Goal: Task Accomplishment & Management: Use online tool/utility

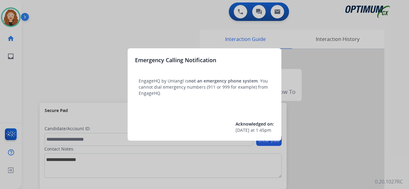
click at [45, 60] on div at bounding box center [204, 94] width 409 height 189
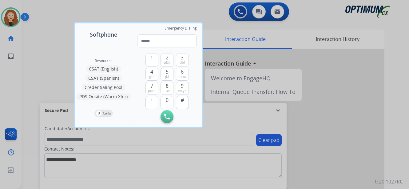
click at [38, 29] on div at bounding box center [204, 94] width 409 height 189
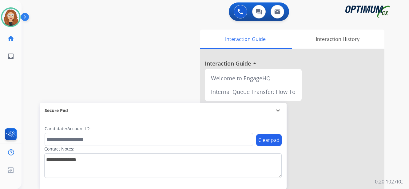
click at [38, 85] on div "swap_horiz Break voice bridge close_fullscreen Connect 3-Way Call merge_type Se…" at bounding box center [208, 150] width 373 height 257
click at [36, 83] on div "swap_horiz Break voice bridge close_fullscreen Connect 3-Way Call merge_type Se…" at bounding box center [208, 150] width 373 height 257
click at [11, 15] on img at bounding box center [10, 17] width 17 height 17
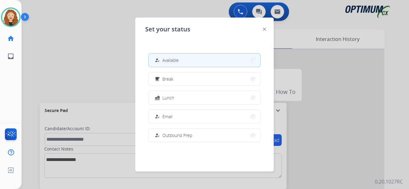
click at [92, 57] on div at bounding box center [204, 94] width 409 height 189
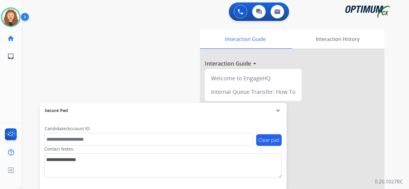
click at [38, 76] on div "swap_horiz Break voice bridge close_fullscreen Connect 3-Way Call merge_type Se…" at bounding box center [208, 150] width 373 height 257
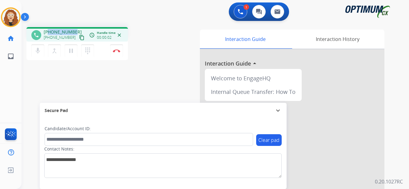
drag, startPoint x: 51, startPoint y: 32, endPoint x: 74, endPoint y: 30, distance: 23.5
click at [75, 30] on div "[PHONE_NUMBER] [PHONE_NUMBER] content_copy" at bounding box center [65, 35] width 42 height 12
copy span "3144410455"
click at [119, 50] on img at bounding box center [116, 50] width 7 height 3
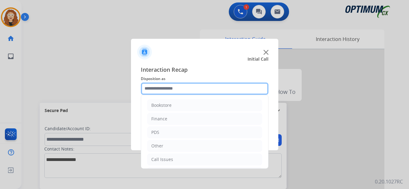
click at [163, 89] on input "text" at bounding box center [205, 88] width 128 height 12
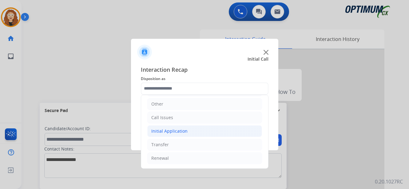
click at [196, 130] on li "Initial Application" at bounding box center [204, 131] width 115 height 12
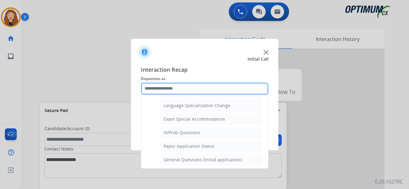
scroll to position [315, 0]
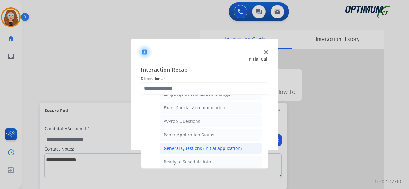
click at [232, 148] on div "General Questions (Initial application)" at bounding box center [203, 148] width 78 height 6
type input "**********"
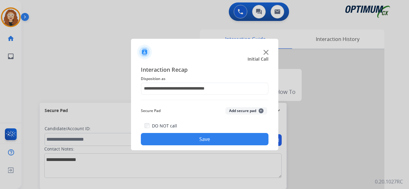
click at [223, 141] on button "Save" at bounding box center [205, 139] width 128 height 12
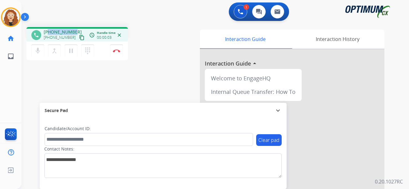
drag, startPoint x: 49, startPoint y: 31, endPoint x: 75, endPoint y: 29, distance: 26.9
click at [75, 29] on div "[PHONE_NUMBER] [PHONE_NUMBER] content_copy" at bounding box center [65, 35] width 42 height 12
copy span "3479326777"
click at [118, 51] on img at bounding box center [116, 50] width 7 height 3
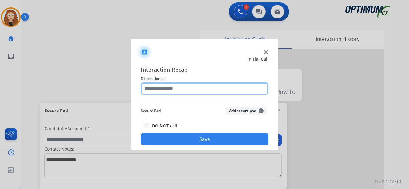
drag, startPoint x: 168, startPoint y: 87, endPoint x: 163, endPoint y: 86, distance: 5.0
click at [165, 87] on input "text" at bounding box center [205, 88] width 128 height 12
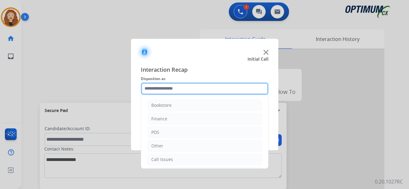
scroll to position [42, 0]
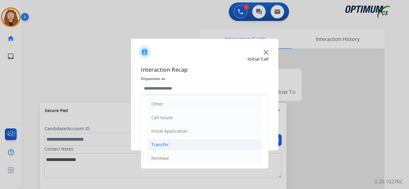
drag, startPoint x: 223, startPoint y: 163, endPoint x: 244, endPoint y: 147, distance: 26.0
click at [224, 162] on li "Renewal" at bounding box center [204, 158] width 115 height 12
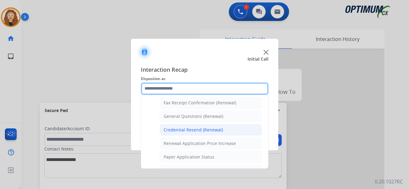
scroll to position [166, 0]
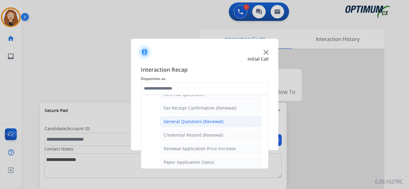
click at [215, 124] on div "General Questions (Renewal)" at bounding box center [194, 122] width 60 height 6
type input "**********"
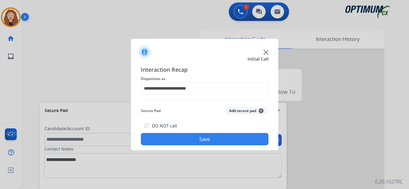
drag, startPoint x: 203, startPoint y: 140, endPoint x: 200, endPoint y: 136, distance: 4.8
click at [200, 137] on button "Save" at bounding box center [205, 139] width 128 height 12
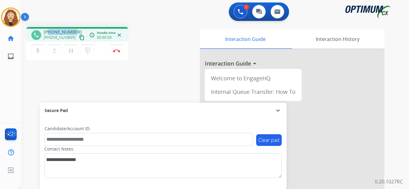
drag, startPoint x: 49, startPoint y: 31, endPoint x: 75, endPoint y: 29, distance: 26.6
click at [75, 29] on div "[PHONE_NUMBER] [PHONE_NUMBER] content_copy" at bounding box center [65, 35] width 42 height 12
copy span "9522152377"
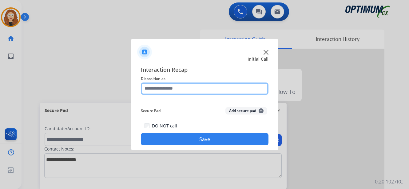
click at [187, 89] on input "text" at bounding box center [205, 88] width 128 height 12
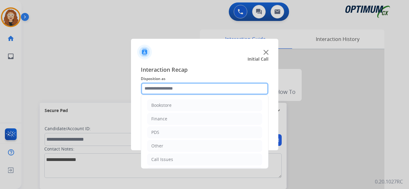
scroll to position [42, 0]
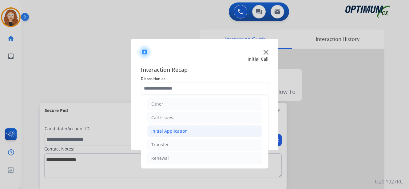
click at [183, 131] on div "Initial Application" at bounding box center [169, 131] width 36 height 6
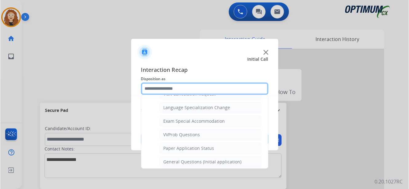
scroll to position [304, 0]
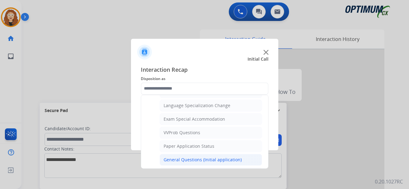
click at [210, 160] on div "General Questions (Initial application)" at bounding box center [203, 160] width 78 height 6
type input "**********"
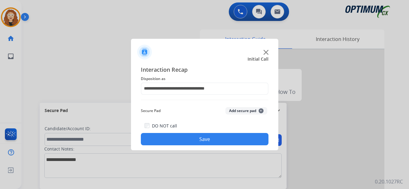
click at [187, 139] on button "Save" at bounding box center [205, 139] width 128 height 12
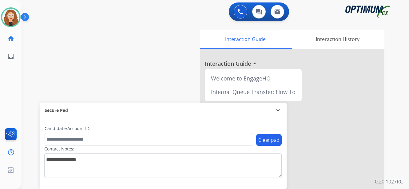
click at [34, 42] on div "swap_horiz Break voice bridge close_fullscreen Connect 3-Way Call merge_type Se…" at bounding box center [208, 150] width 373 height 257
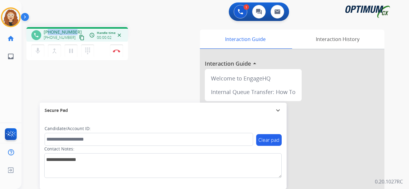
drag, startPoint x: 49, startPoint y: 32, endPoint x: 74, endPoint y: 29, distance: 25.7
click at [74, 29] on div "[PHONE_NUMBER] [PHONE_NUMBER] content_copy" at bounding box center [65, 35] width 42 height 12
copy span "8455548667"
click at [118, 50] on img at bounding box center [116, 50] width 7 height 3
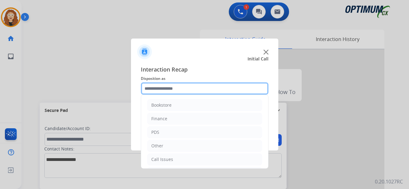
click at [165, 88] on input "text" at bounding box center [205, 88] width 128 height 12
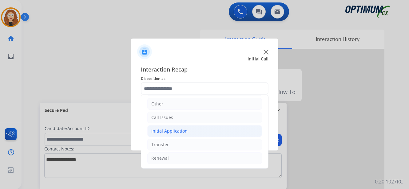
click at [195, 134] on li "Initial Application" at bounding box center [204, 131] width 115 height 12
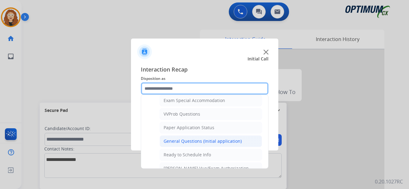
scroll to position [317, 0]
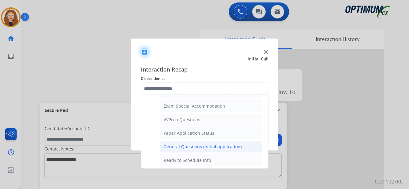
click at [241, 144] on li "General Questions (Initial application)" at bounding box center [211, 147] width 102 height 12
type input "**********"
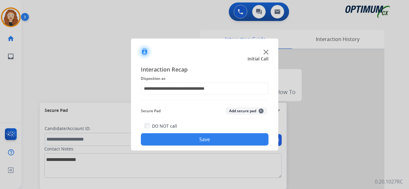
click at [228, 136] on button "Save" at bounding box center [205, 139] width 128 height 12
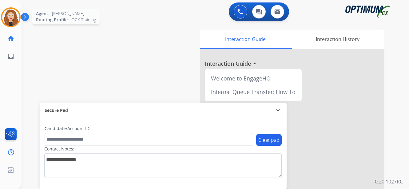
click at [14, 15] on img at bounding box center [10, 17] width 17 height 17
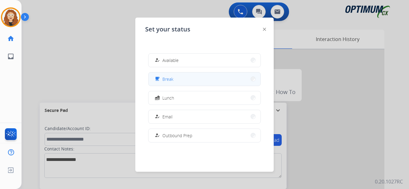
click at [186, 78] on button "free_breakfast Break" at bounding box center [205, 78] width 112 height 13
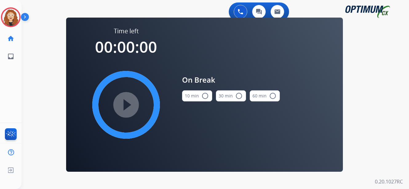
click at [204, 95] on mat-icon "radio_button_unchecked" at bounding box center [205, 95] width 7 height 7
click at [124, 103] on mat-icon "play_circle_filled" at bounding box center [126, 104] width 7 height 7
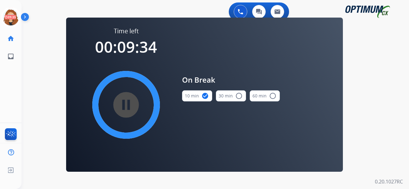
click at [42, 99] on div "0 Voice Interactions 0 Chat Interactions 0 Email Interactions swap_horiz Break …" at bounding box center [216, 94] width 388 height 189
click at [12, 17] on icon at bounding box center [11, 17] width 20 height 20
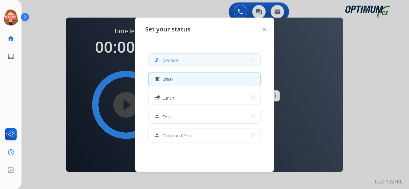
click at [194, 57] on button "how_to_reg Available" at bounding box center [205, 60] width 112 height 13
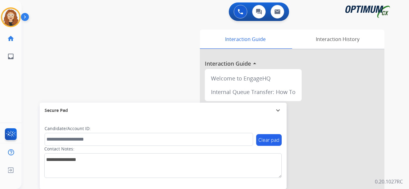
click at [39, 60] on div "swap_horiz Break voice bridge close_fullscreen Connect 3-Way Call merge_type Se…" at bounding box center [208, 150] width 373 height 257
click at [28, 57] on div "swap_horiz Break voice bridge close_fullscreen Connect 3-Way Call merge_type Se…" at bounding box center [208, 150] width 373 height 257
click at [34, 62] on div "swap_horiz Break voice bridge close_fullscreen Connect 3-Way Call merge_type Se…" at bounding box center [208, 150] width 373 height 257
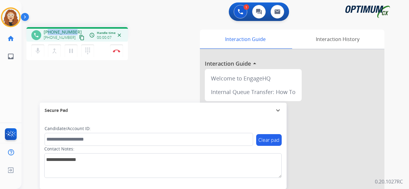
drag, startPoint x: 50, startPoint y: 31, endPoint x: 70, endPoint y: 30, distance: 20.7
click at [77, 29] on div "[PHONE_NUMBER] [PHONE_NUMBER] content_copy" at bounding box center [65, 35] width 42 height 12
copy span "7872449525"
click at [119, 52] on button "Disconnect" at bounding box center [116, 50] width 13 height 13
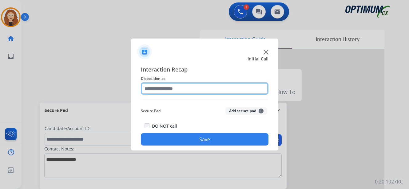
click at [180, 88] on input "text" at bounding box center [205, 88] width 128 height 12
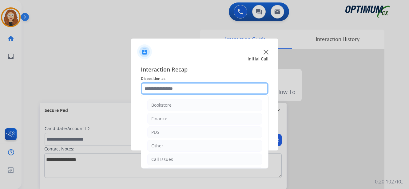
scroll to position [42, 0]
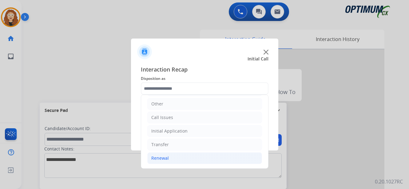
click at [203, 157] on li "Renewal" at bounding box center [204, 158] width 115 height 12
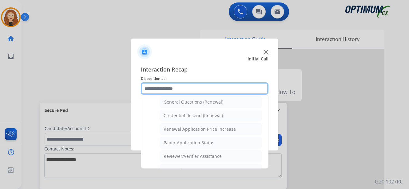
scroll to position [189, 0]
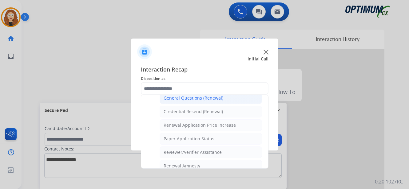
click at [203, 101] on div "General Questions (Renewal)" at bounding box center [194, 98] width 60 height 6
type input "**********"
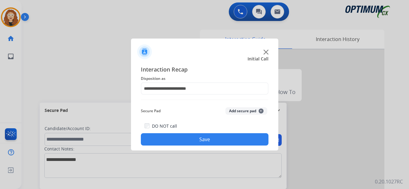
click at [204, 139] on button "Save" at bounding box center [205, 139] width 128 height 12
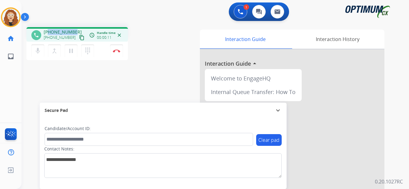
drag, startPoint x: 48, startPoint y: 30, endPoint x: 73, endPoint y: 30, distance: 24.6
click at [74, 30] on div "[PHONE_NUMBER] [PHONE_NUMBER] content_copy" at bounding box center [65, 35] width 42 height 12
copy span "8509012391"
click at [118, 50] on img at bounding box center [116, 50] width 7 height 3
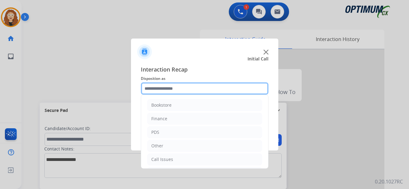
click at [177, 89] on input "text" at bounding box center [205, 88] width 128 height 12
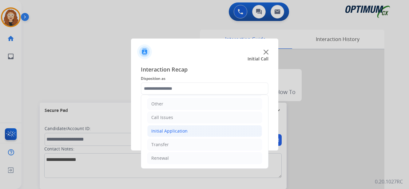
click at [171, 130] on div "Initial Application" at bounding box center [169, 131] width 36 height 6
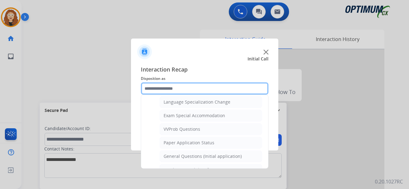
scroll to position [313, 0]
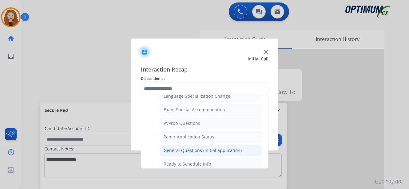
click at [236, 153] on div "General Questions (Initial application)" at bounding box center [203, 150] width 78 height 6
type input "**********"
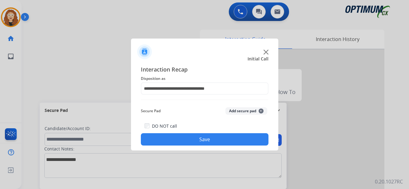
click at [219, 133] on div "DO NOT call Save" at bounding box center [205, 133] width 128 height 23
click at [218, 136] on button "Save" at bounding box center [205, 139] width 128 height 12
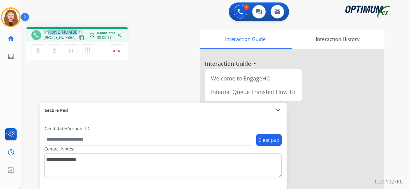
drag, startPoint x: 49, startPoint y: 32, endPoint x: 76, endPoint y: 29, distance: 27.0
click at [76, 29] on div "phone [PHONE_NUMBER] [PHONE_NUMBER] content_copy access_time Call metrics Queue…" at bounding box center [77, 34] width 102 height 14
copy span "8016346140"
click at [116, 52] on button "Disconnect" at bounding box center [116, 50] width 13 height 13
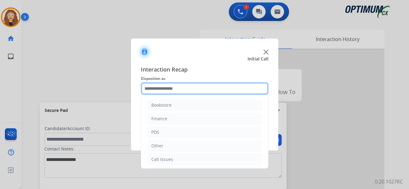
click at [155, 87] on input "text" at bounding box center [205, 88] width 128 height 12
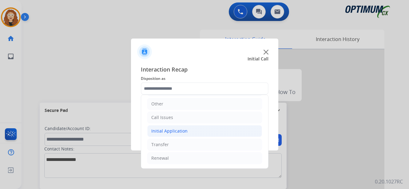
click at [179, 132] on div "Initial Application" at bounding box center [169, 131] width 36 height 6
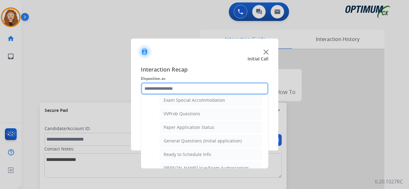
scroll to position [326, 0]
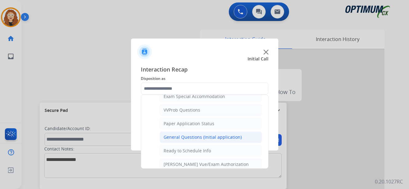
click at [231, 138] on div "General Questions (Initial application)" at bounding box center [203, 137] width 78 height 6
type input "**********"
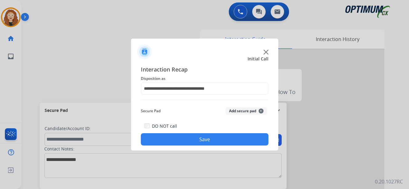
click at [214, 140] on button "Save" at bounding box center [205, 139] width 128 height 12
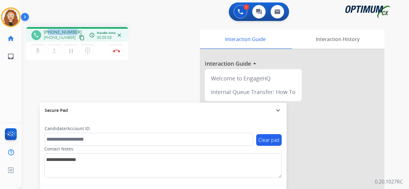
drag, startPoint x: 49, startPoint y: 31, endPoint x: 73, endPoint y: 30, distance: 24.1
click at [74, 29] on div "[PHONE_NUMBER] [PHONE_NUMBER] content_copy" at bounding box center [65, 35] width 42 height 12
copy span "9392951824"
click at [118, 50] on img at bounding box center [116, 50] width 7 height 3
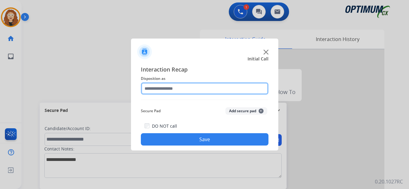
click at [163, 88] on input "text" at bounding box center [205, 88] width 128 height 12
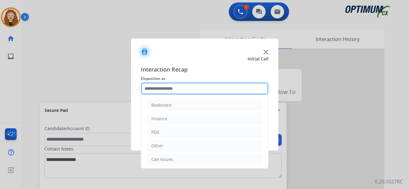
scroll to position [42, 0]
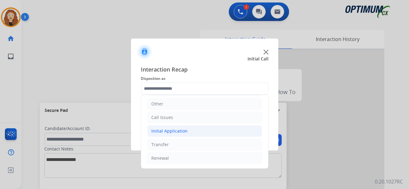
drag, startPoint x: 193, startPoint y: 131, endPoint x: 232, endPoint y: 135, distance: 38.8
click at [193, 131] on li "Initial Application" at bounding box center [204, 131] width 115 height 12
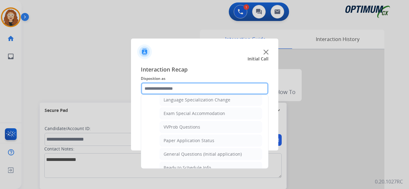
scroll to position [320, 0]
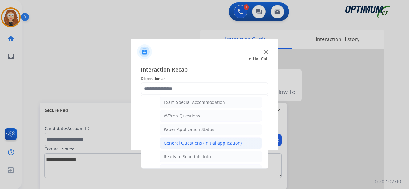
click at [235, 142] on div "General Questions (Initial application)" at bounding box center [203, 143] width 78 height 6
type input "**********"
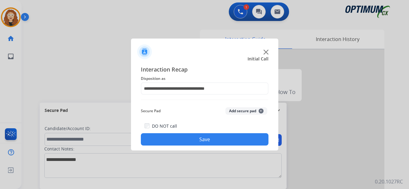
click at [233, 143] on button "Save" at bounding box center [205, 139] width 128 height 12
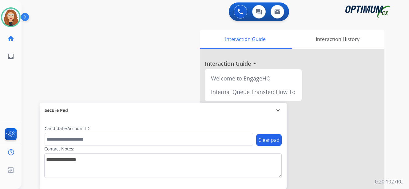
click at [41, 66] on div "swap_horiz Break voice bridge close_fullscreen Connect 3-Way Call merge_type Se…" at bounding box center [208, 150] width 373 height 257
click at [11, 16] on img at bounding box center [10, 17] width 17 height 17
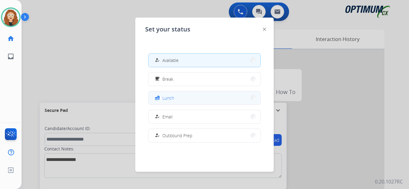
click at [177, 98] on button "fastfood Lunch" at bounding box center [205, 97] width 112 height 13
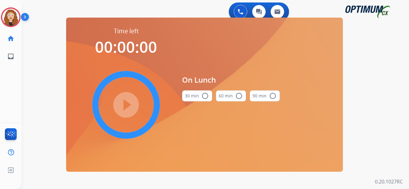
click at [206, 97] on mat-icon "radio_button_unchecked" at bounding box center [205, 95] width 7 height 7
click at [127, 103] on mat-icon "play_circle_filled" at bounding box center [126, 104] width 7 height 7
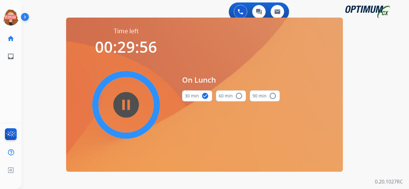
click at [47, 114] on div "0 Voice Interactions 0 Chat Interactions 0 Email Interactions swap_horiz Break …" at bounding box center [216, 94] width 388 height 189
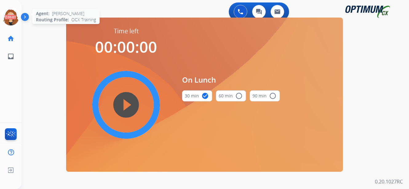
click at [10, 17] on icon at bounding box center [11, 17] width 20 height 20
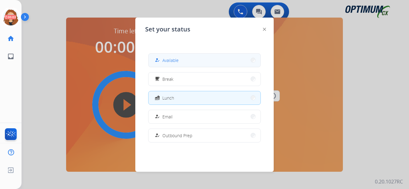
click at [172, 59] on span "Available" at bounding box center [171, 60] width 16 height 6
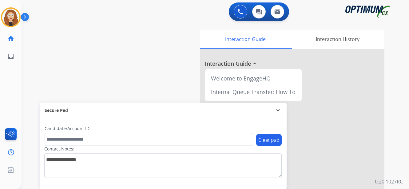
click at [41, 77] on div "swap_horiz Break voice bridge close_fullscreen Connect 3-Way Call merge_type Se…" at bounding box center [208, 150] width 373 height 257
click at [31, 73] on div "swap_horiz Break voice bridge close_fullscreen Connect 3-Way Call merge_type Se…" at bounding box center [208, 150] width 373 height 257
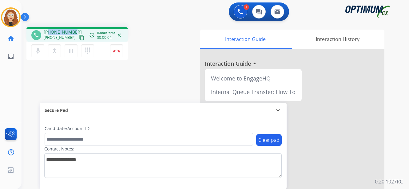
drag, startPoint x: 49, startPoint y: 31, endPoint x: 74, endPoint y: 27, distance: 25.6
click at [74, 27] on div "phone [PHONE_NUMBER] [PHONE_NUMBER] content_copy access_time Call metrics Queue…" at bounding box center [77, 34] width 102 height 14
copy span "3022571567"
click at [119, 53] on button "Disconnect" at bounding box center [116, 50] width 13 height 13
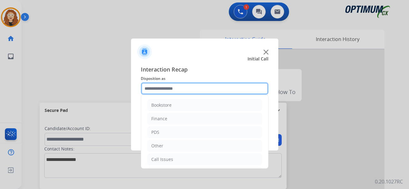
click at [160, 87] on input "text" at bounding box center [205, 88] width 128 height 12
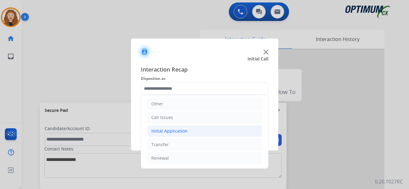
click at [177, 132] on div "Initial Application" at bounding box center [169, 131] width 36 height 6
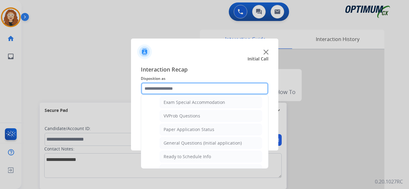
scroll to position [321, 0]
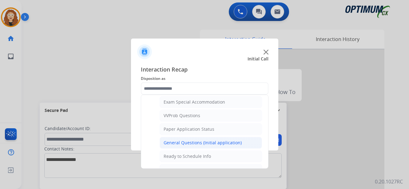
click at [241, 142] on li "General Questions (Initial application)" at bounding box center [211, 143] width 102 height 12
type input "**********"
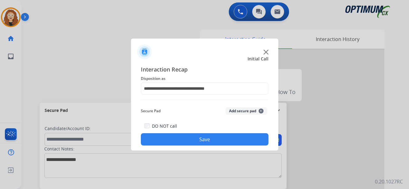
click at [241, 142] on button "Save" at bounding box center [205, 139] width 128 height 12
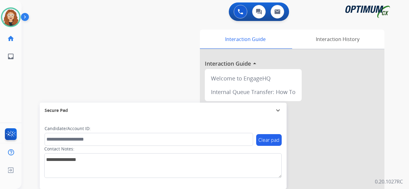
click at [38, 87] on div "swap_horiz Break voice bridge close_fullscreen Connect 3-Way Call merge_type Se…" at bounding box center [208, 150] width 373 height 257
click at [239, 8] on button at bounding box center [241, 12] width 14 height 14
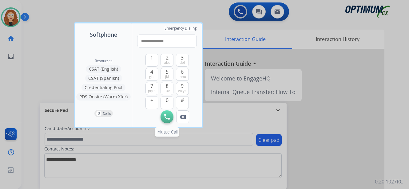
type input "**********"
click at [169, 118] on img at bounding box center [167, 117] width 6 height 6
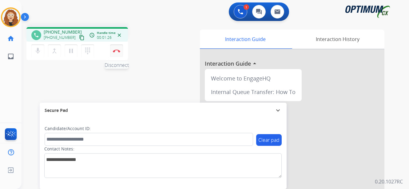
click at [118, 51] on img at bounding box center [116, 50] width 7 height 3
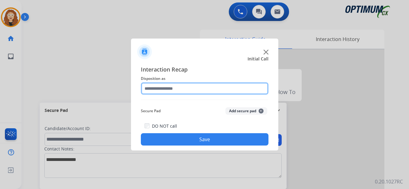
click at [159, 88] on input "text" at bounding box center [205, 88] width 128 height 12
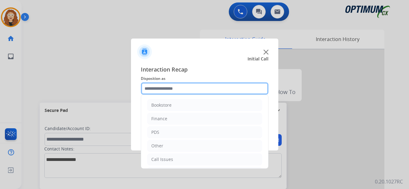
scroll to position [42, 0]
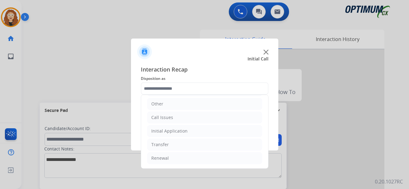
drag, startPoint x: 168, startPoint y: 159, endPoint x: 188, endPoint y: 165, distance: 21.4
click at [168, 159] on li "Renewal" at bounding box center [204, 158] width 115 height 12
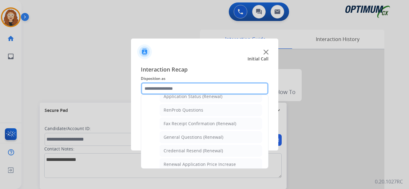
scroll to position [168, 0]
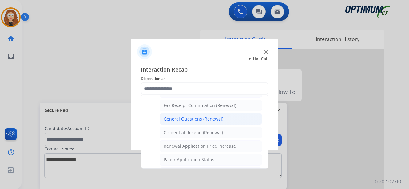
click at [216, 117] on div "General Questions (Renewal)" at bounding box center [194, 119] width 60 height 6
type input "**********"
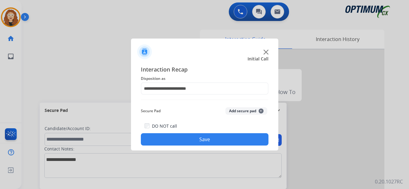
click at [193, 136] on button "Save" at bounding box center [205, 139] width 128 height 12
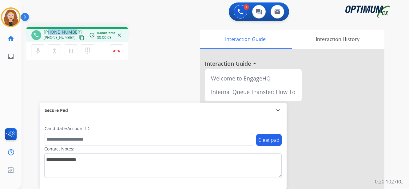
drag, startPoint x: 49, startPoint y: 31, endPoint x: 74, endPoint y: 28, distance: 25.1
click at [74, 28] on div "phone [PHONE_NUMBER] [PHONE_NUMBER] content_copy access_time Call metrics Queue…" at bounding box center [77, 34] width 102 height 14
copy span "7164476545"
click at [117, 51] on img at bounding box center [116, 50] width 7 height 3
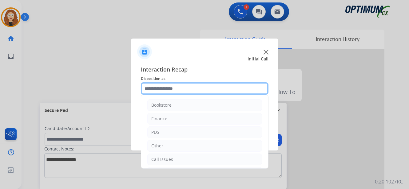
drag, startPoint x: 161, startPoint y: 88, endPoint x: 167, endPoint y: 91, distance: 6.5
click at [161, 87] on input "text" at bounding box center [205, 88] width 128 height 12
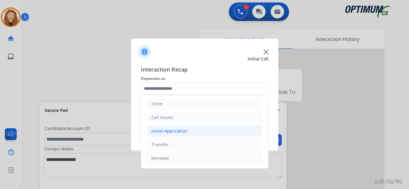
click at [193, 134] on li "Initial Application" at bounding box center [204, 131] width 115 height 12
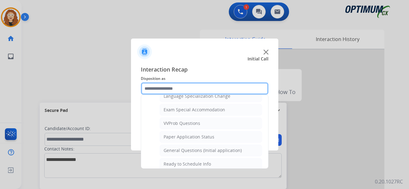
scroll to position [320, 0]
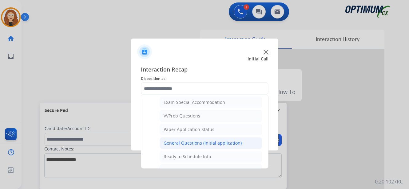
click at [229, 146] on div "General Questions (Initial application)" at bounding box center [203, 143] width 78 height 6
type input "**********"
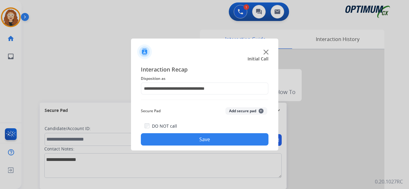
click at [223, 139] on button "Save" at bounding box center [205, 139] width 128 height 12
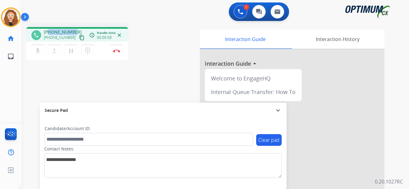
drag, startPoint x: 48, startPoint y: 29, endPoint x: 74, endPoint y: 26, distance: 25.5
click at [74, 26] on div "phone [PHONE_NUMBER] [PHONE_NUMBER] content_copy access_time Call metrics Queue…" at bounding box center [208, 150] width 373 height 257
click at [117, 51] on img at bounding box center [116, 50] width 7 height 3
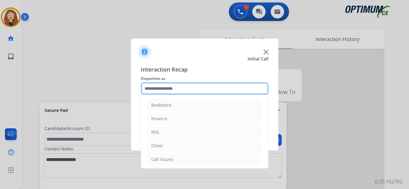
click at [167, 87] on input "text" at bounding box center [205, 88] width 128 height 12
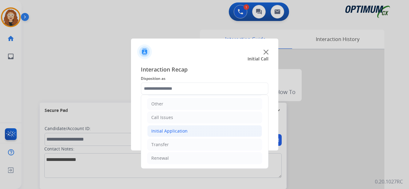
click at [191, 132] on li "Initial Application" at bounding box center [204, 131] width 115 height 12
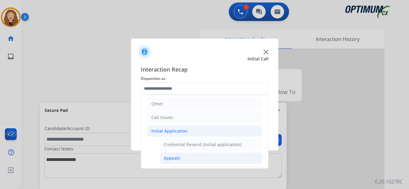
click at [217, 155] on li "Appeals" at bounding box center [211, 158] width 102 height 12
type input "*******"
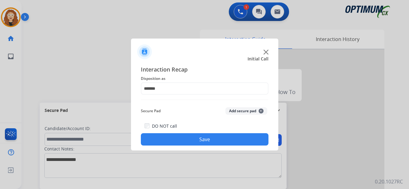
click at [194, 143] on button "Save" at bounding box center [205, 139] width 128 height 12
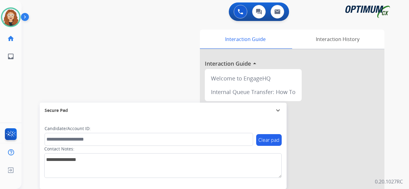
drag, startPoint x: 34, startPoint y: 33, endPoint x: 31, endPoint y: 29, distance: 4.3
click at [34, 33] on div "swap_horiz Break voice bridge close_fullscreen Connect 3-Way Call merge_type Se…" at bounding box center [208, 150] width 373 height 257
click at [13, 14] on img at bounding box center [10, 17] width 17 height 17
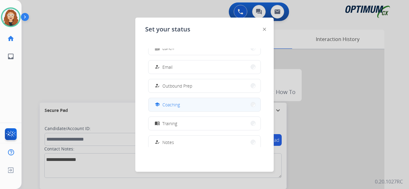
scroll to position [53, 0]
click at [224, 101] on button "school Coaching" at bounding box center [205, 100] width 112 height 13
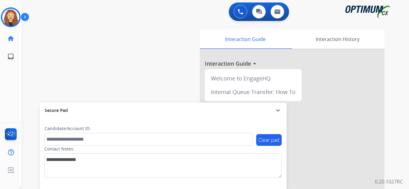
click at [35, 69] on div "swap_horiz Break voice bridge close_fullscreen Connect 3-Way Call merge_type Se…" at bounding box center [208, 150] width 373 height 257
click at [37, 69] on div "swap_horiz Break voice bridge close_fullscreen Connect 3-Way Call merge_type Se…" at bounding box center [208, 150] width 373 height 257
click at [17, 18] on img at bounding box center [10, 17] width 17 height 17
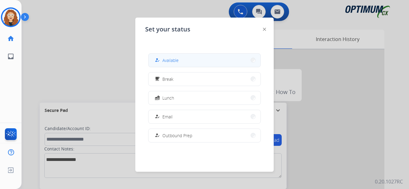
click at [183, 58] on button "how_to_reg Available" at bounding box center [205, 60] width 112 height 13
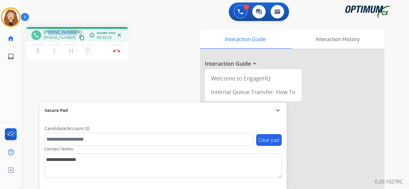
drag, startPoint x: 49, startPoint y: 31, endPoint x: 74, endPoint y: 27, distance: 25.7
click at [76, 26] on div "phone [PHONE_NUMBER] [PHONE_NUMBER] content_copy access_time Call metrics Queue…" at bounding box center [208, 150] width 373 height 257
click at [118, 52] on button "Disconnect" at bounding box center [116, 50] width 13 height 13
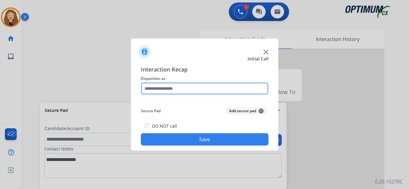
click at [171, 87] on input "text" at bounding box center [205, 88] width 128 height 12
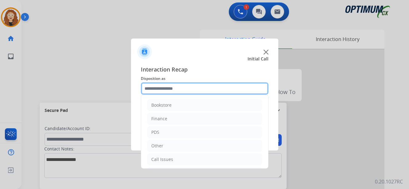
scroll to position [42, 0]
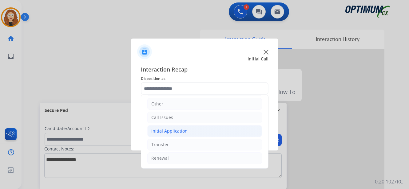
click at [175, 130] on div "Initial Application" at bounding box center [169, 131] width 36 height 6
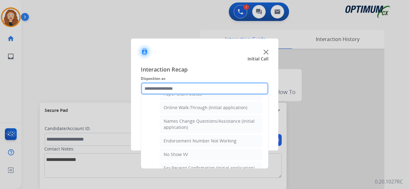
scroll to position [129, 0]
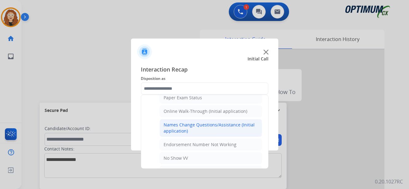
click at [231, 124] on div "Names Change Questions/Assistance (Initial application)" at bounding box center [211, 128] width 94 height 12
type input "**********"
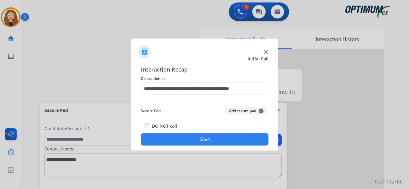
click at [209, 141] on button "Save" at bounding box center [205, 139] width 128 height 12
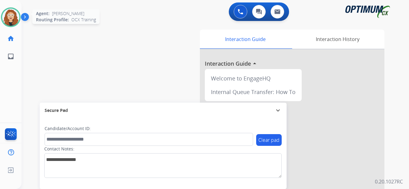
click at [11, 14] on img at bounding box center [10, 17] width 17 height 17
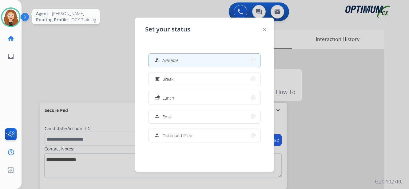
click at [16, 16] on img at bounding box center [10, 17] width 17 height 17
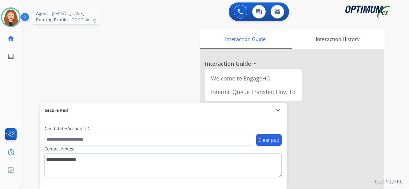
click at [10, 19] on img at bounding box center [10, 17] width 17 height 17
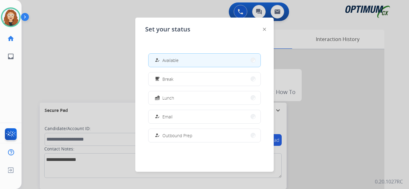
click at [179, 81] on button "free_breakfast Break" at bounding box center [205, 78] width 112 height 13
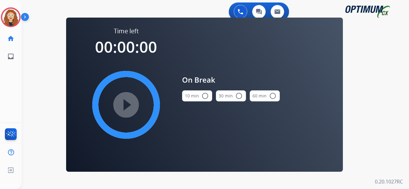
click at [205, 94] on mat-icon "radio_button_unchecked" at bounding box center [205, 95] width 7 height 7
click at [128, 104] on mat-icon "play_circle_filled" at bounding box center [126, 104] width 7 height 7
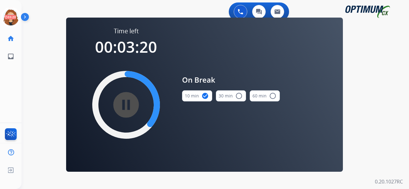
click at [42, 42] on div "swap_horiz Break voice bridge close_fullscreen Connect 3-Way Call merge_type Se…" at bounding box center [208, 37] width 373 height 30
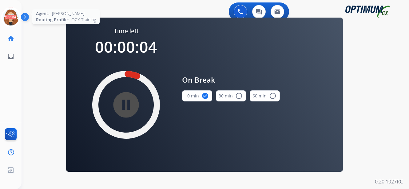
click at [6, 18] on icon at bounding box center [11, 17] width 20 height 20
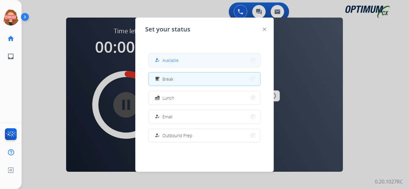
click at [191, 63] on button "how_to_reg Available" at bounding box center [205, 60] width 112 height 13
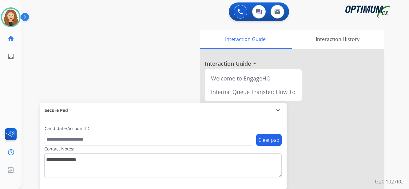
click at [38, 55] on div "swap_horiz Break voice bridge close_fullscreen Connect 3-Way Call merge_type Se…" at bounding box center [208, 150] width 373 height 257
click at [39, 45] on div "swap_horiz Break voice bridge close_fullscreen Connect 3-Way Call merge_type Se…" at bounding box center [208, 150] width 373 height 257
click at [33, 71] on div "swap_horiz Break voice bridge close_fullscreen Connect 3-Way Call merge_type Se…" at bounding box center [208, 150] width 373 height 257
click at [38, 57] on div "swap_horiz Break voice bridge close_fullscreen Connect 3-Way Call merge_type Se…" at bounding box center [208, 150] width 373 height 257
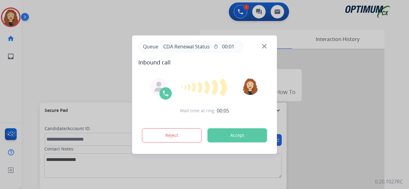
click at [66, 45] on div at bounding box center [204, 94] width 409 height 189
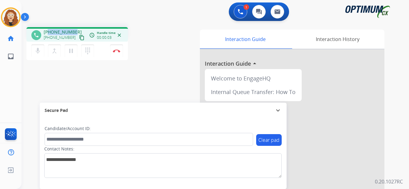
drag, startPoint x: 50, startPoint y: 32, endPoint x: 73, endPoint y: 28, distance: 23.8
click at [74, 28] on div "phone [PHONE_NUMBER] [PHONE_NUMBER] content_copy access_time Call metrics Queue…" at bounding box center [77, 34] width 102 height 14
click at [119, 50] on img at bounding box center [116, 50] width 7 height 3
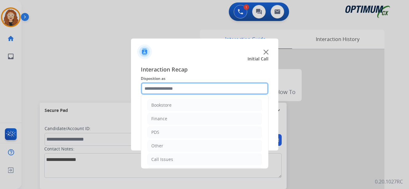
click at [161, 85] on input "text" at bounding box center [205, 88] width 128 height 12
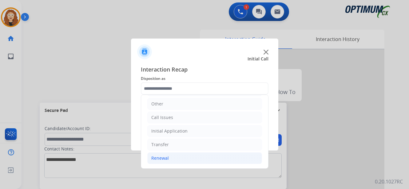
click at [207, 155] on li "Renewal" at bounding box center [204, 158] width 115 height 12
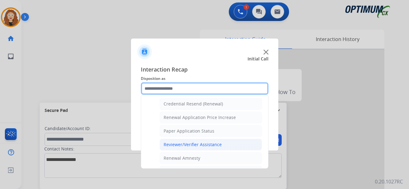
scroll to position [197, 0]
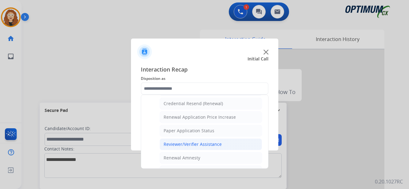
click at [226, 146] on li "Reviewer/Verifier Assistance" at bounding box center [211, 144] width 102 height 12
type input "**********"
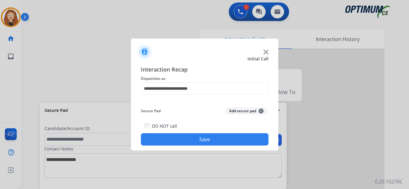
click at [225, 140] on button "Save" at bounding box center [205, 139] width 128 height 12
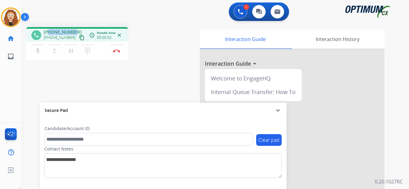
drag, startPoint x: 49, startPoint y: 32, endPoint x: 73, endPoint y: 29, distance: 23.9
click at [75, 29] on div "[PHONE_NUMBER] [PHONE_NUMBER] content_copy" at bounding box center [65, 35] width 42 height 12
click at [118, 51] on img at bounding box center [116, 50] width 7 height 3
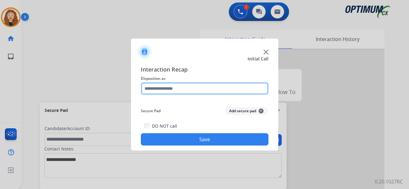
drag, startPoint x: 167, startPoint y: 87, endPoint x: 163, endPoint y: 86, distance: 4.3
click at [165, 86] on input "text" at bounding box center [205, 88] width 128 height 12
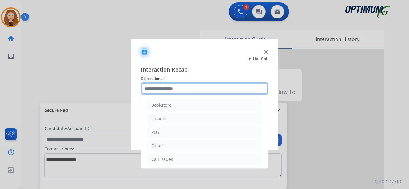
scroll to position [42, 0]
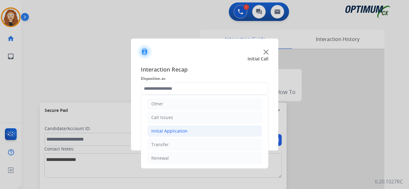
click at [165, 131] on div "Initial Application" at bounding box center [169, 131] width 36 height 6
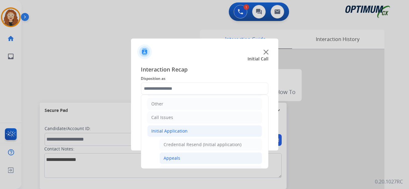
click at [172, 159] on div "Appeals" at bounding box center [172, 158] width 17 height 6
type input "*******"
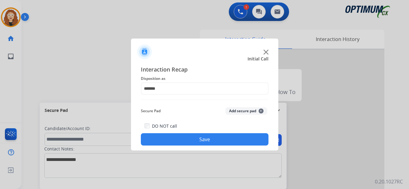
click at [207, 139] on button "Save" at bounding box center [205, 139] width 128 height 12
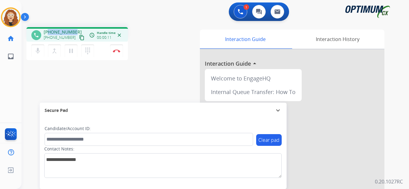
drag, startPoint x: 48, startPoint y: 32, endPoint x: 73, endPoint y: 30, distance: 24.4
click at [74, 29] on div "[PHONE_NUMBER] [PHONE_NUMBER] content_copy" at bounding box center [65, 35] width 42 height 12
click at [118, 51] on img at bounding box center [116, 50] width 7 height 3
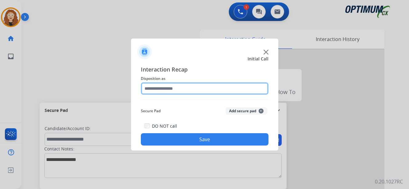
click at [172, 86] on input "text" at bounding box center [205, 88] width 128 height 12
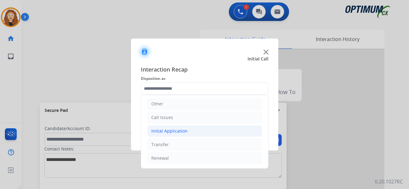
click at [187, 132] on li "Initial Application" at bounding box center [204, 131] width 115 height 12
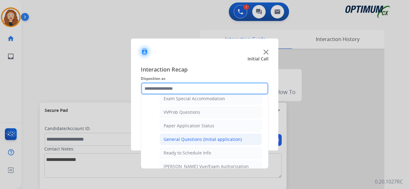
scroll to position [321, 0]
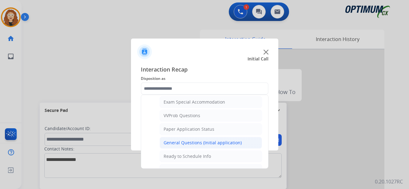
click at [235, 143] on div "General Questions (Initial application)" at bounding box center [203, 142] width 78 height 6
type input "**********"
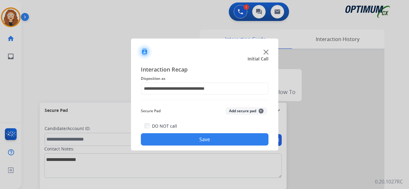
click at [234, 143] on button "Save" at bounding box center [205, 139] width 128 height 12
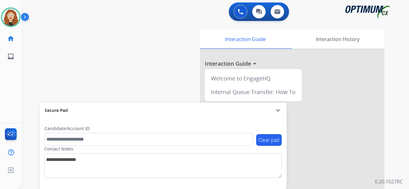
click at [45, 33] on div "swap_horiz Break voice bridge close_fullscreen Connect 3-Way Call merge_type Se…" at bounding box center [208, 150] width 373 height 257
click at [23, 76] on div "swap_horiz Break voice bridge close_fullscreen Connect 3-Way Call merge_type Se…" at bounding box center [208, 150] width 373 height 257
click at [37, 56] on div "swap_horiz Break voice bridge close_fullscreen Connect 3-Way Call merge_type Se…" at bounding box center [208, 150] width 373 height 257
click at [17, 14] on img at bounding box center [10, 17] width 17 height 17
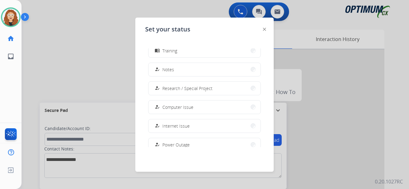
scroll to position [154, 0]
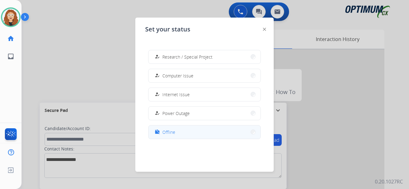
click at [181, 134] on button "work_off Offline" at bounding box center [205, 131] width 112 height 13
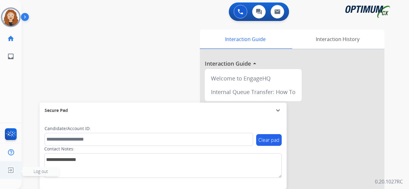
click at [11, 170] on img at bounding box center [10, 170] width 11 height 12
click at [29, 171] on span "Log out" at bounding box center [40, 171] width 37 height 9
